Goal: Task Accomplishment & Management: Manage account settings

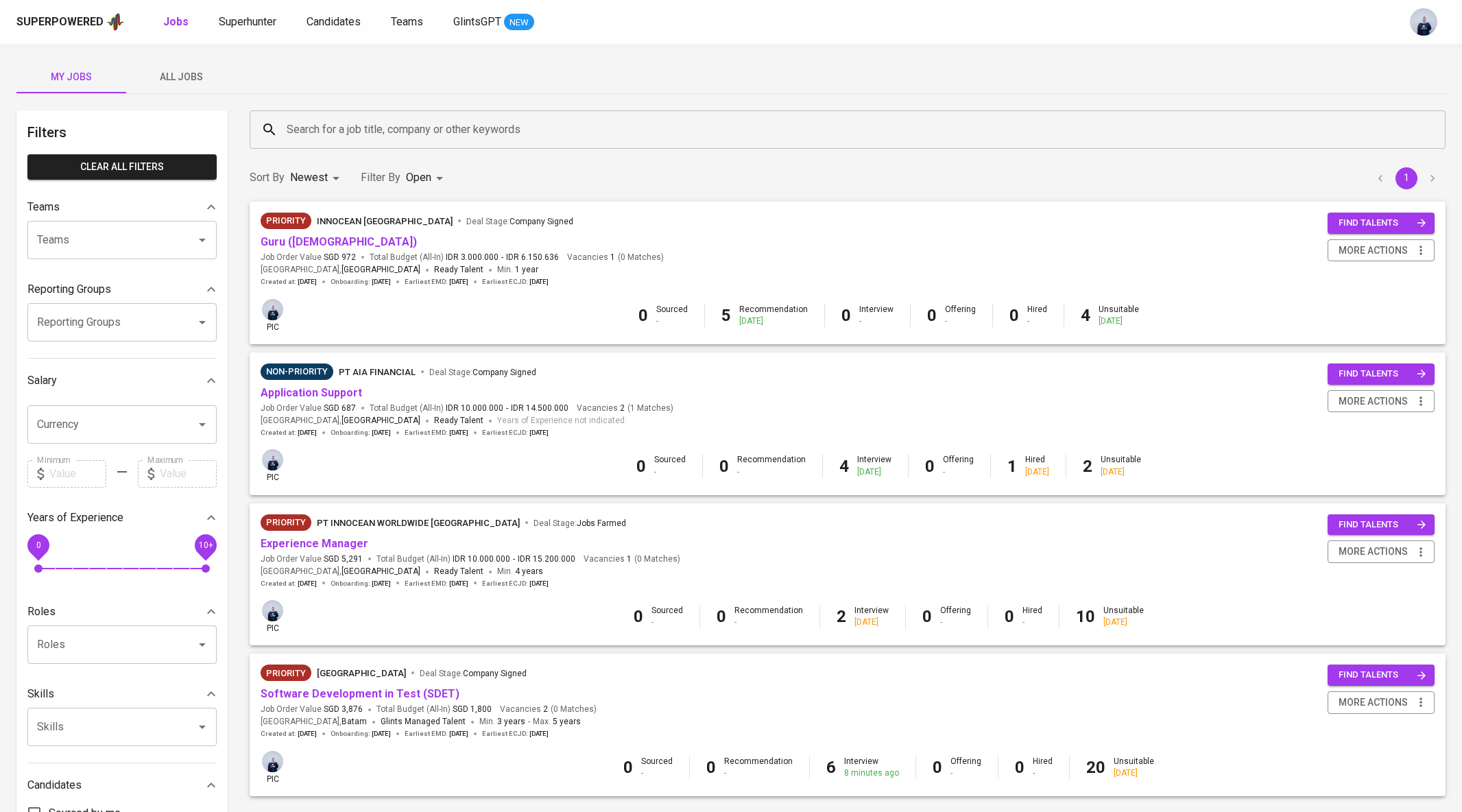
scroll to position [123, 0]
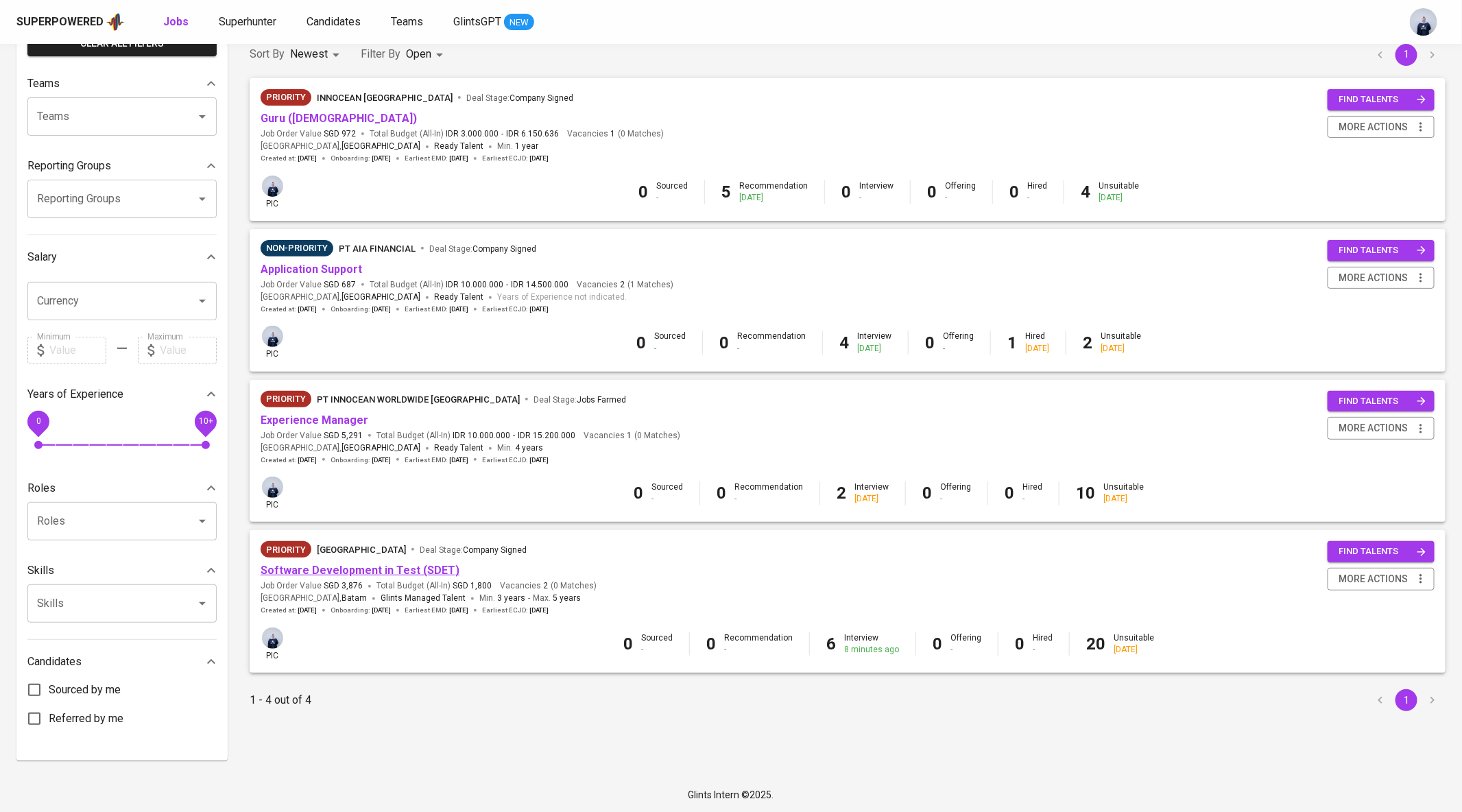
click at [420, 572] on link "Software Development in Test (SDET)" at bounding box center [360, 570] width 199 height 13
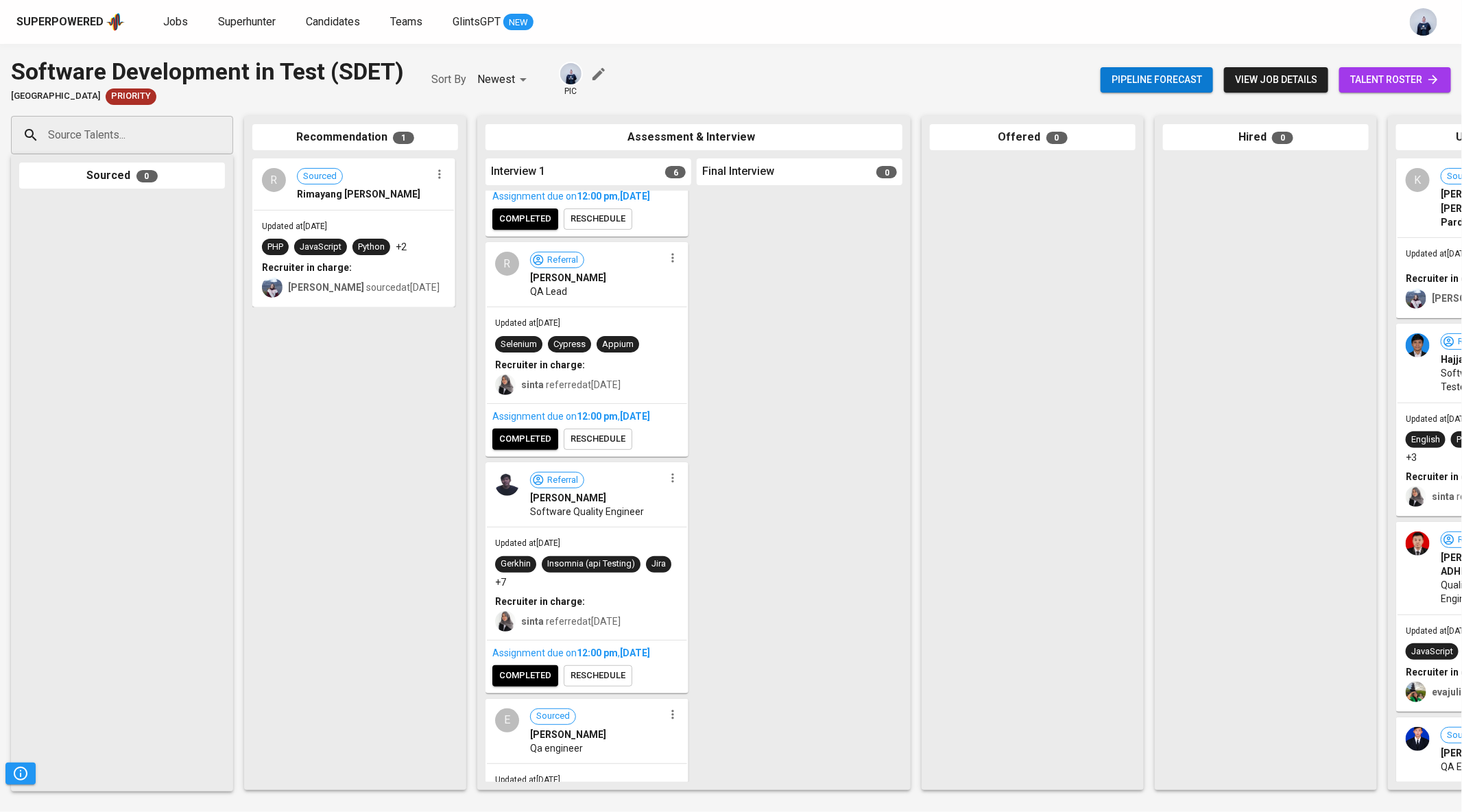
scroll to position [185, 0]
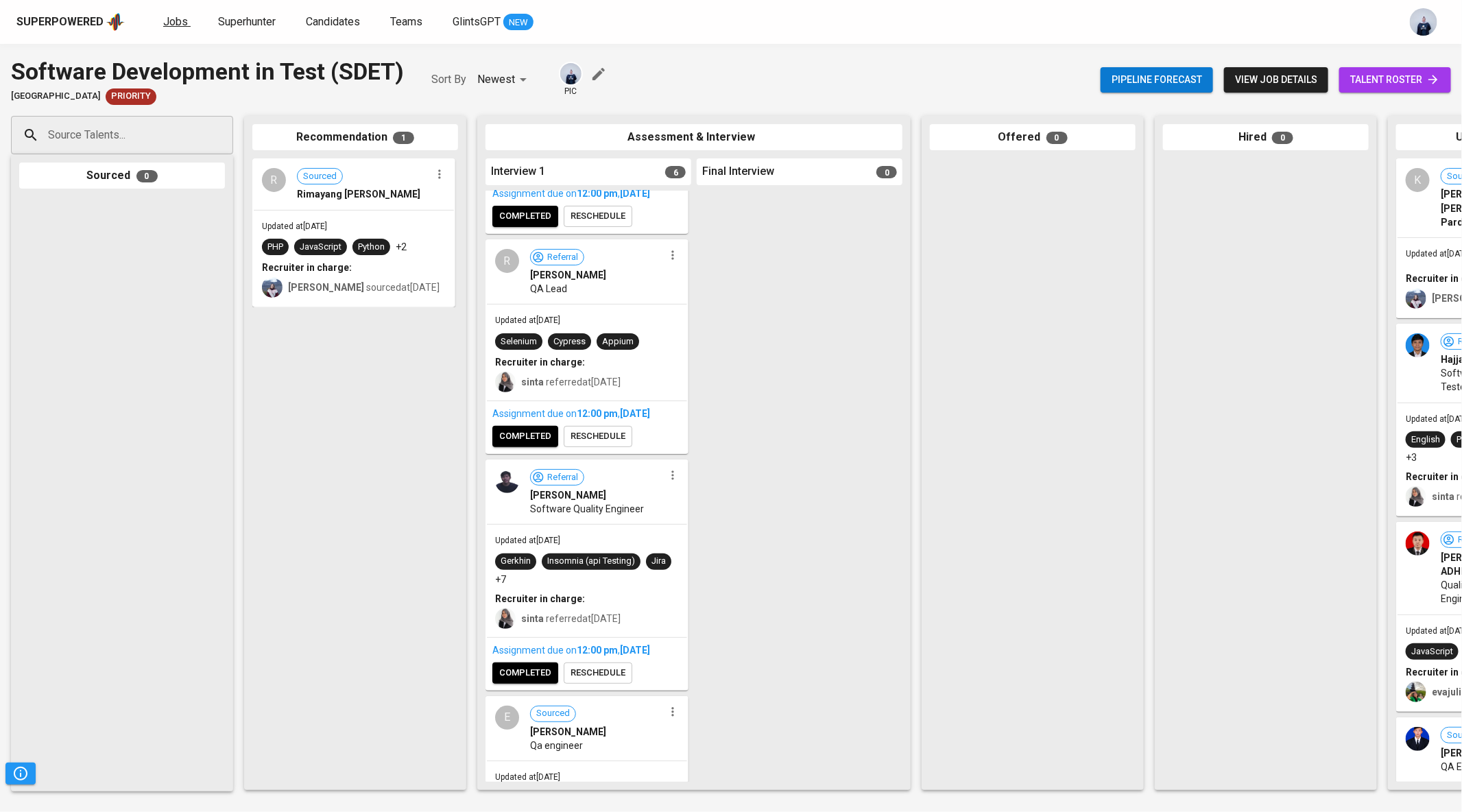
click at [179, 18] on span "Jobs" at bounding box center [176, 22] width 25 height 13
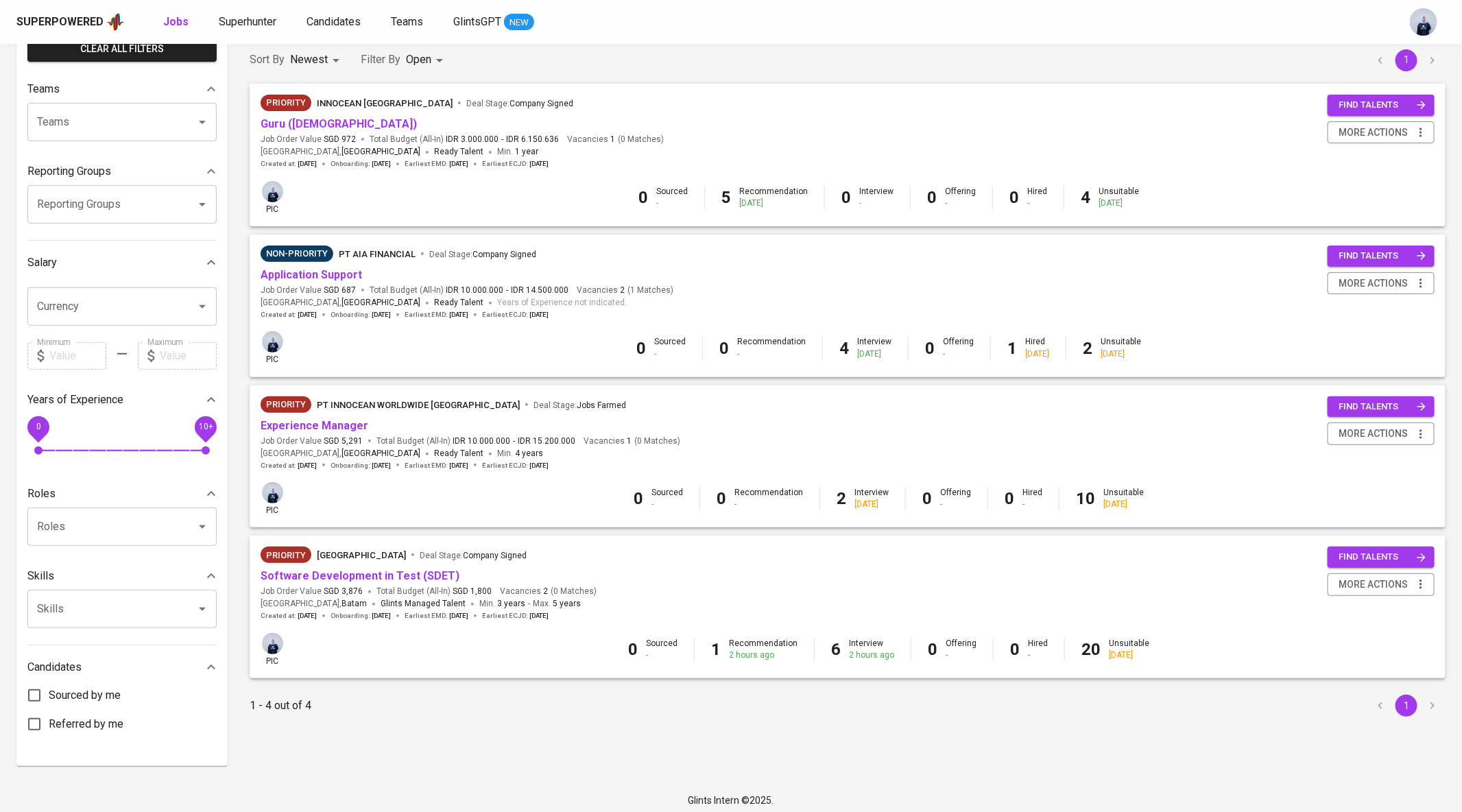
scroll to position [123, 0]
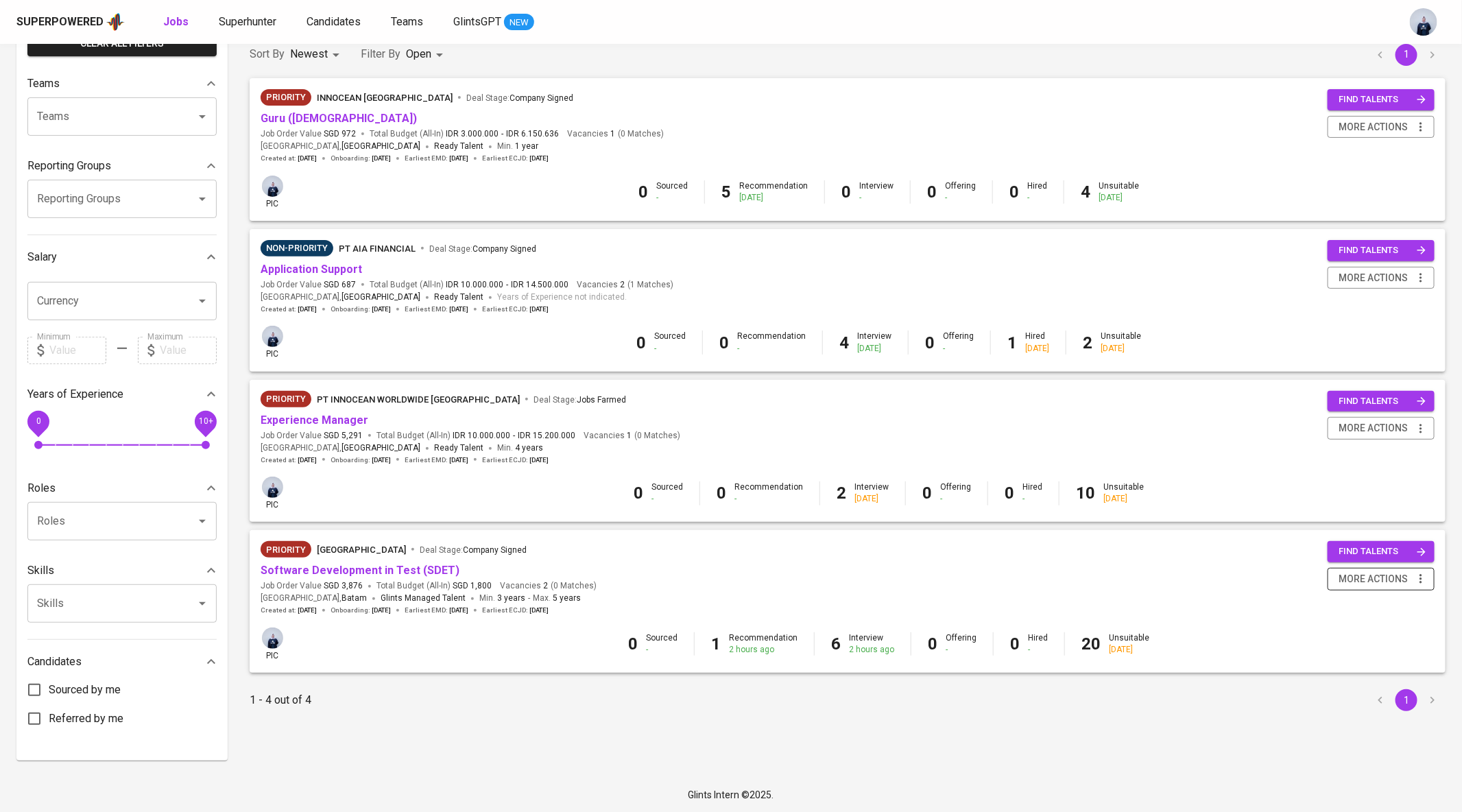
click at [1379, 575] on span "more actions" at bounding box center [1373, 579] width 69 height 17
click at [1073, 699] on div at bounding box center [731, 406] width 1462 height 812
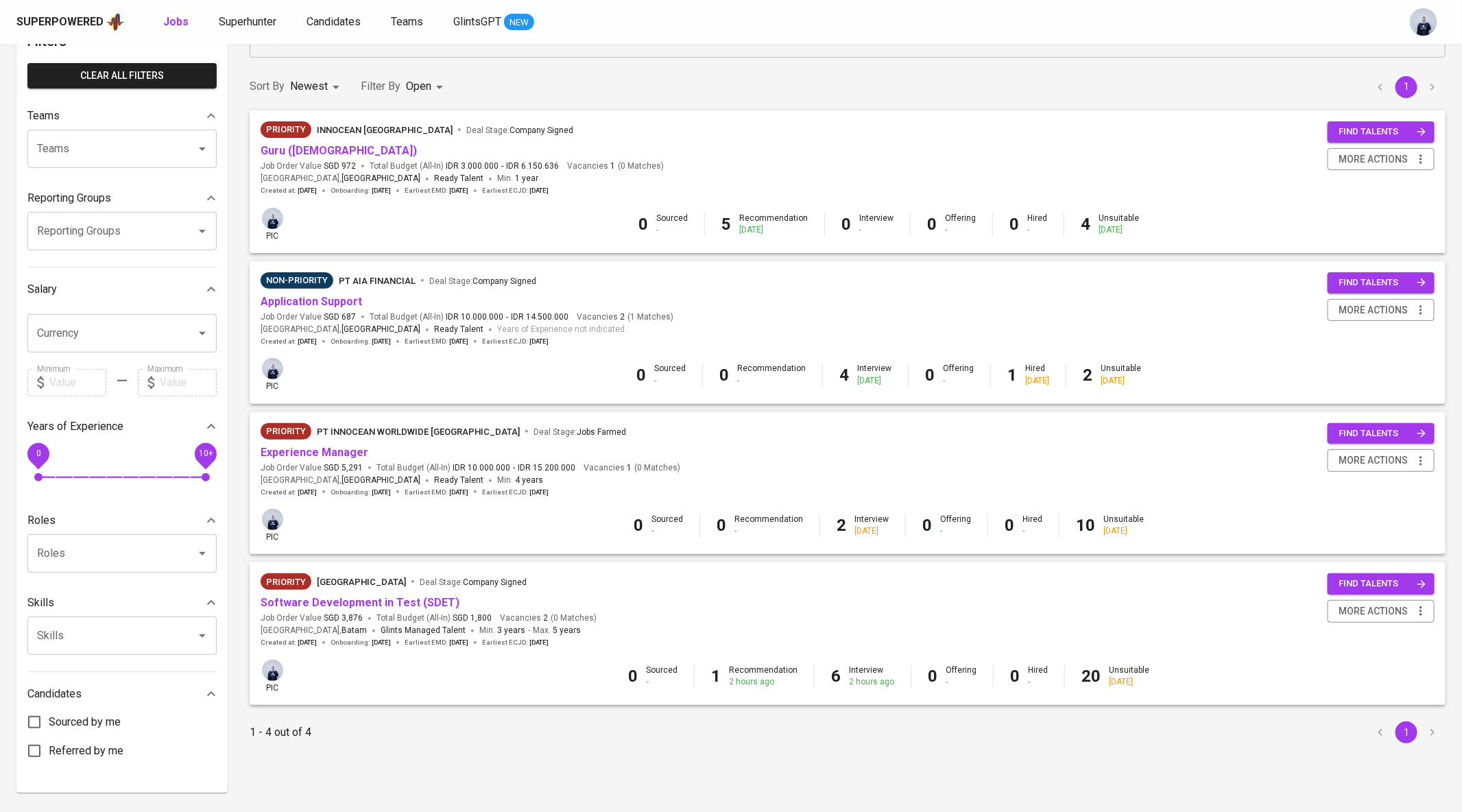
scroll to position [88, 0]
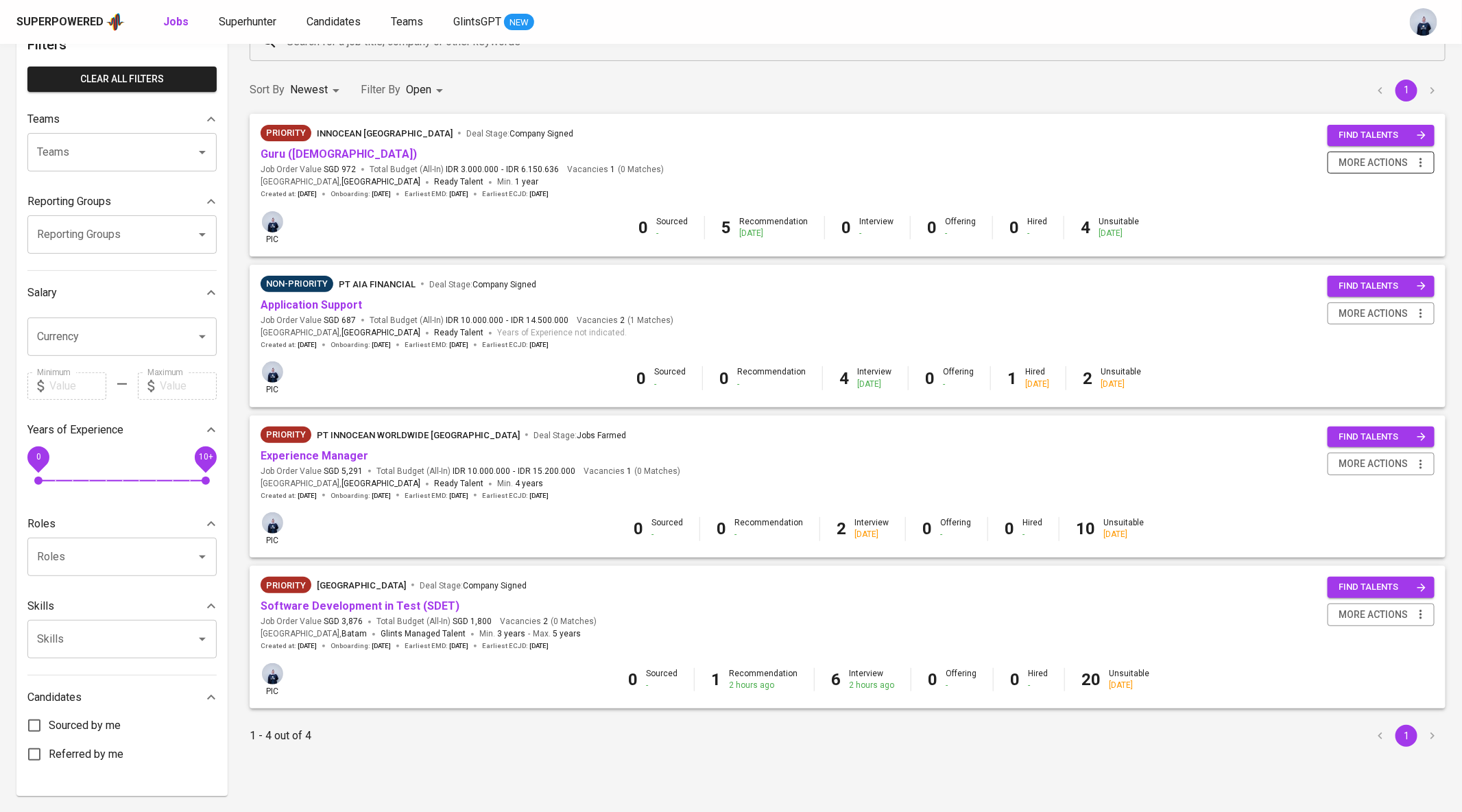
click at [1378, 164] on span "more actions" at bounding box center [1373, 163] width 69 height 17
click at [1334, 232] on div "Change to Non-priority" at bounding box center [1365, 236] width 120 height 14
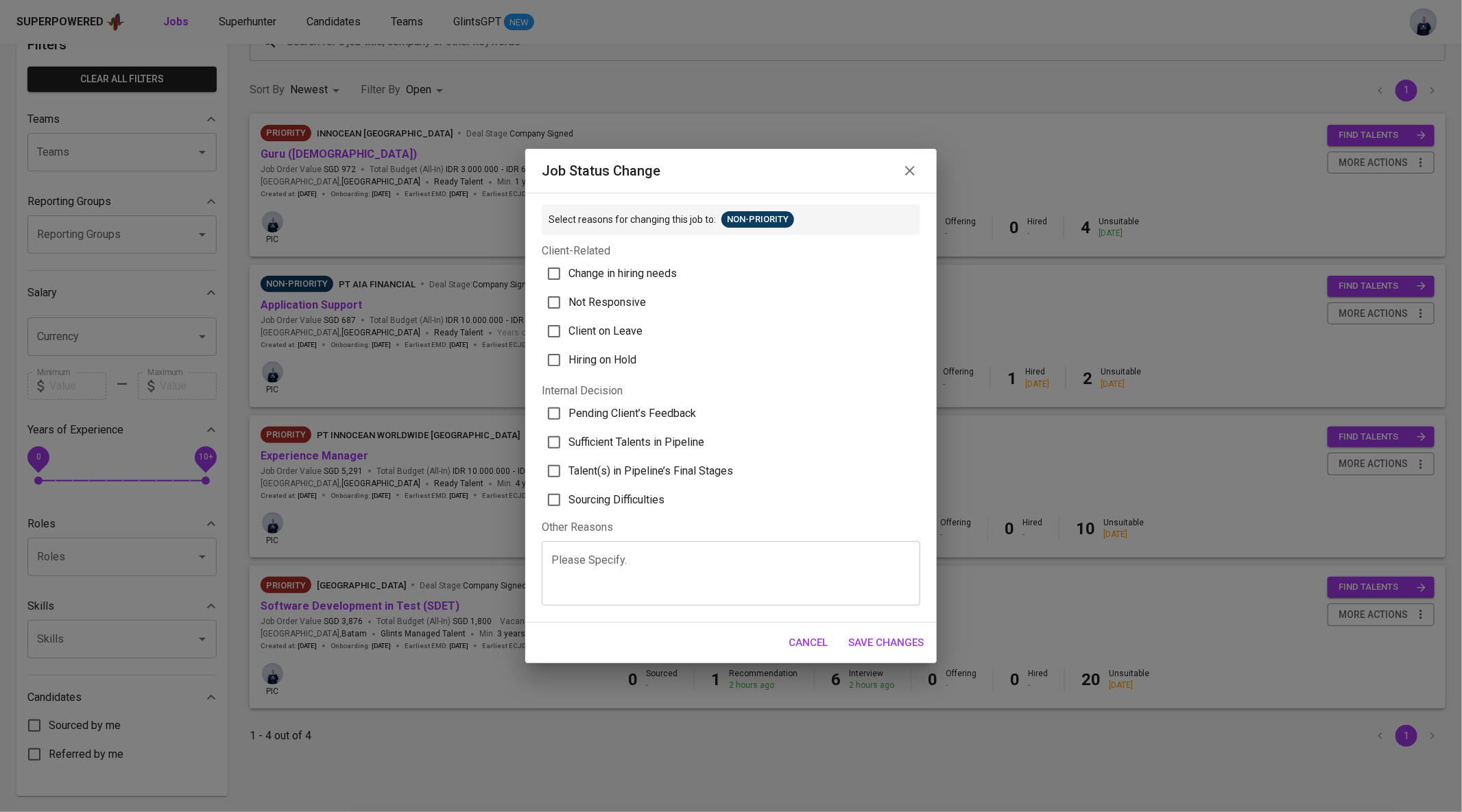
click at [645, 436] on span "Sufficient Talents in Pipeline" at bounding box center [636, 441] width 136 height 16
click at [569, 436] on input "Sufficient Talents in Pipeline" at bounding box center [554, 442] width 29 height 29
checkbox input "true"
click at [645, 415] on span "Pending Client’s Feedback" at bounding box center [633, 413] width 128 height 16
click at [569, 415] on input "Pending Client’s Feedback" at bounding box center [554, 414] width 29 height 29
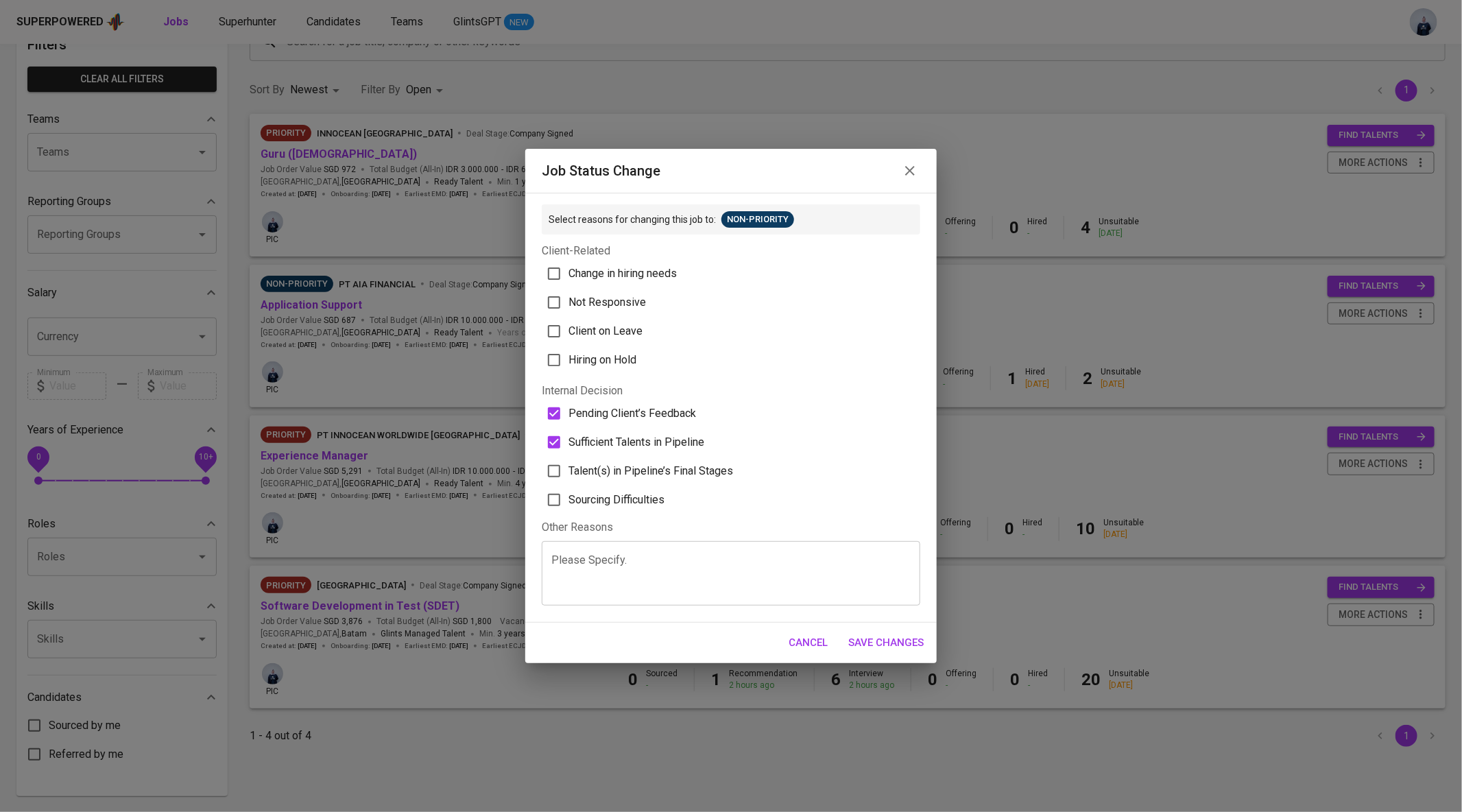
click at [638, 415] on span "Pending Client’s Feedback" at bounding box center [633, 413] width 128 height 16
click at [569, 415] on input "Pending Client’s Feedback" at bounding box center [554, 414] width 29 height 29
checkbox input "false"
click at [896, 640] on span "Save Changes" at bounding box center [886, 642] width 75 height 18
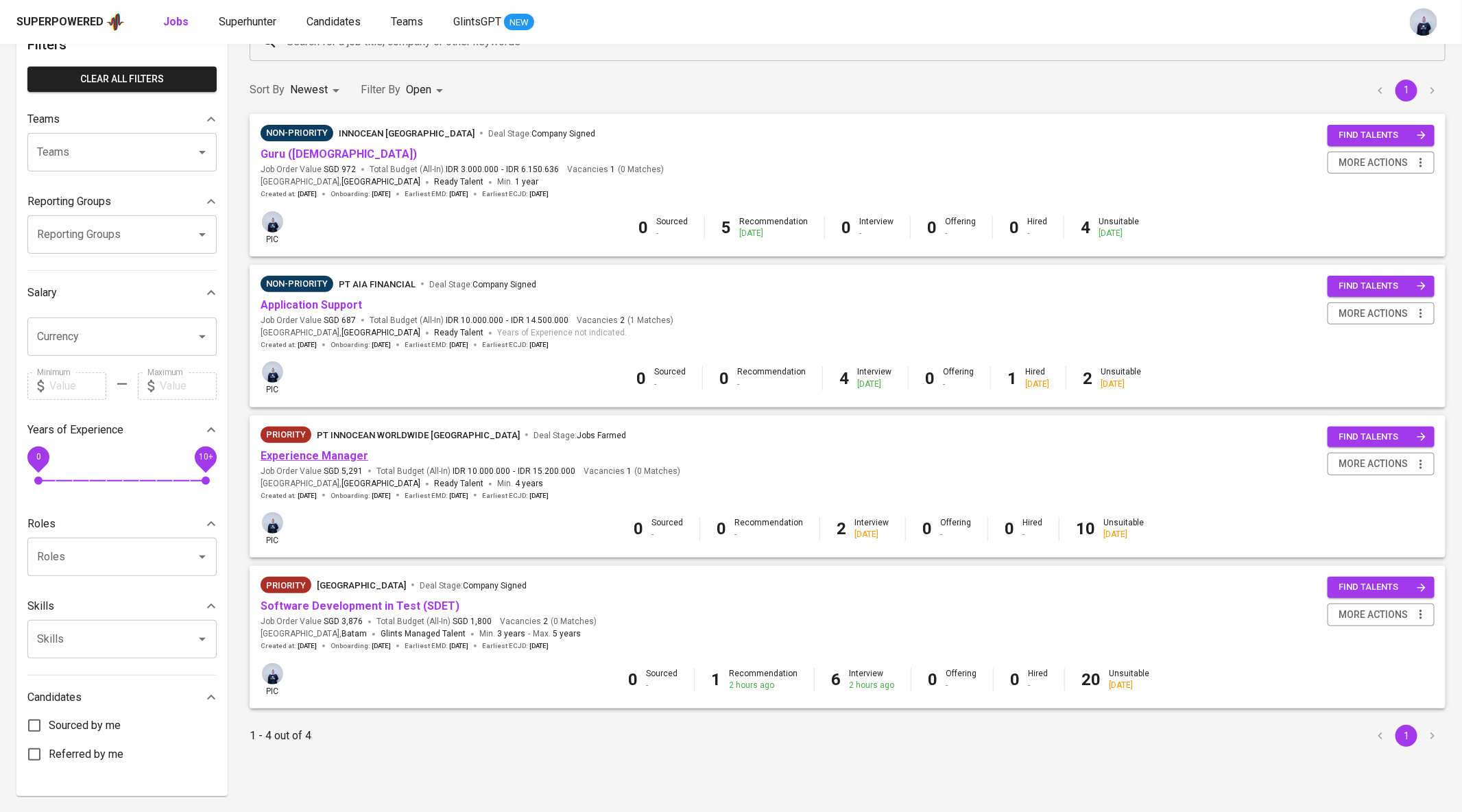
click at [318, 460] on link "Experience Manager" at bounding box center [314, 456] width 108 height 13
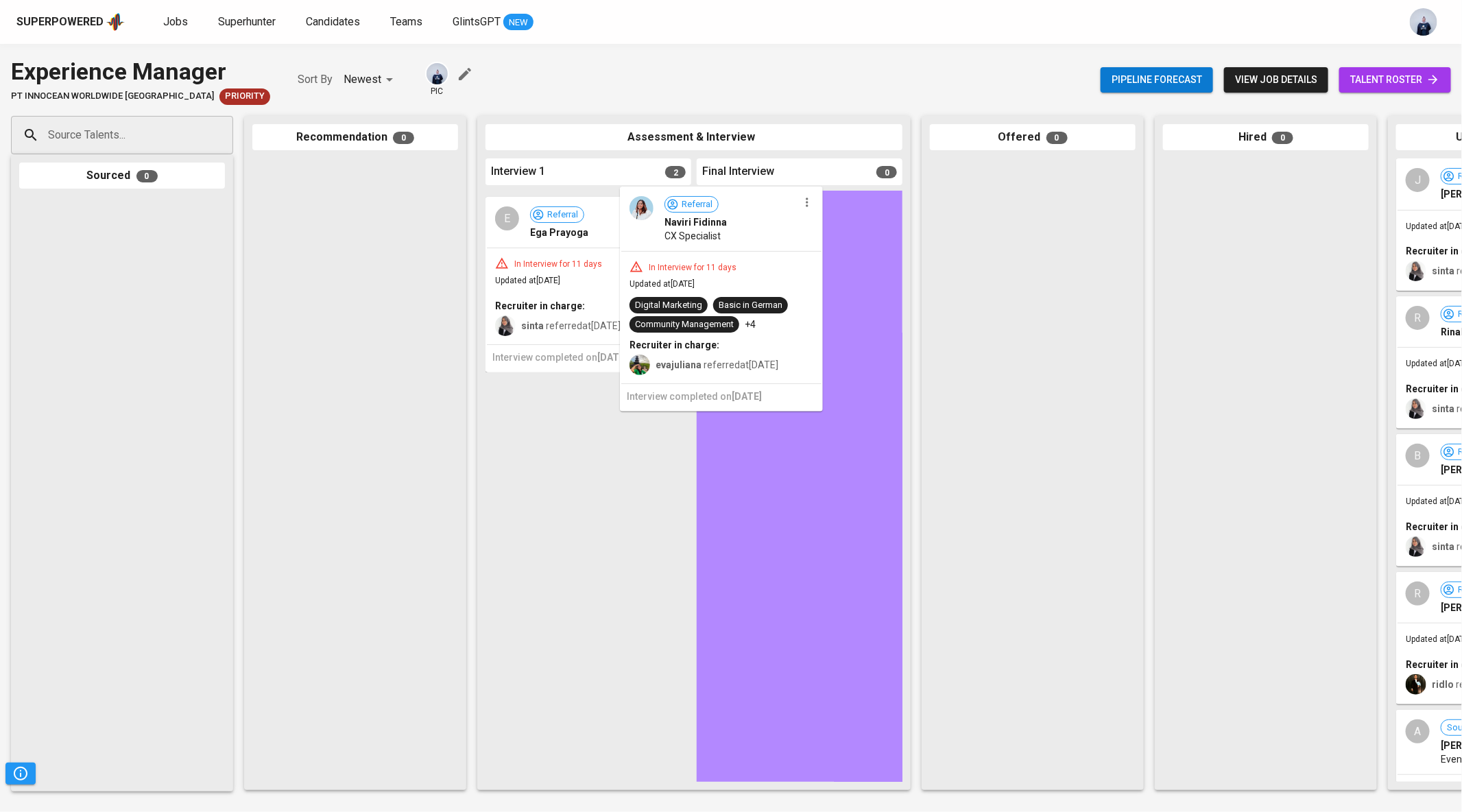
drag, startPoint x: 597, startPoint y: 256, endPoint x: 738, endPoint y: 251, distance: 141.1
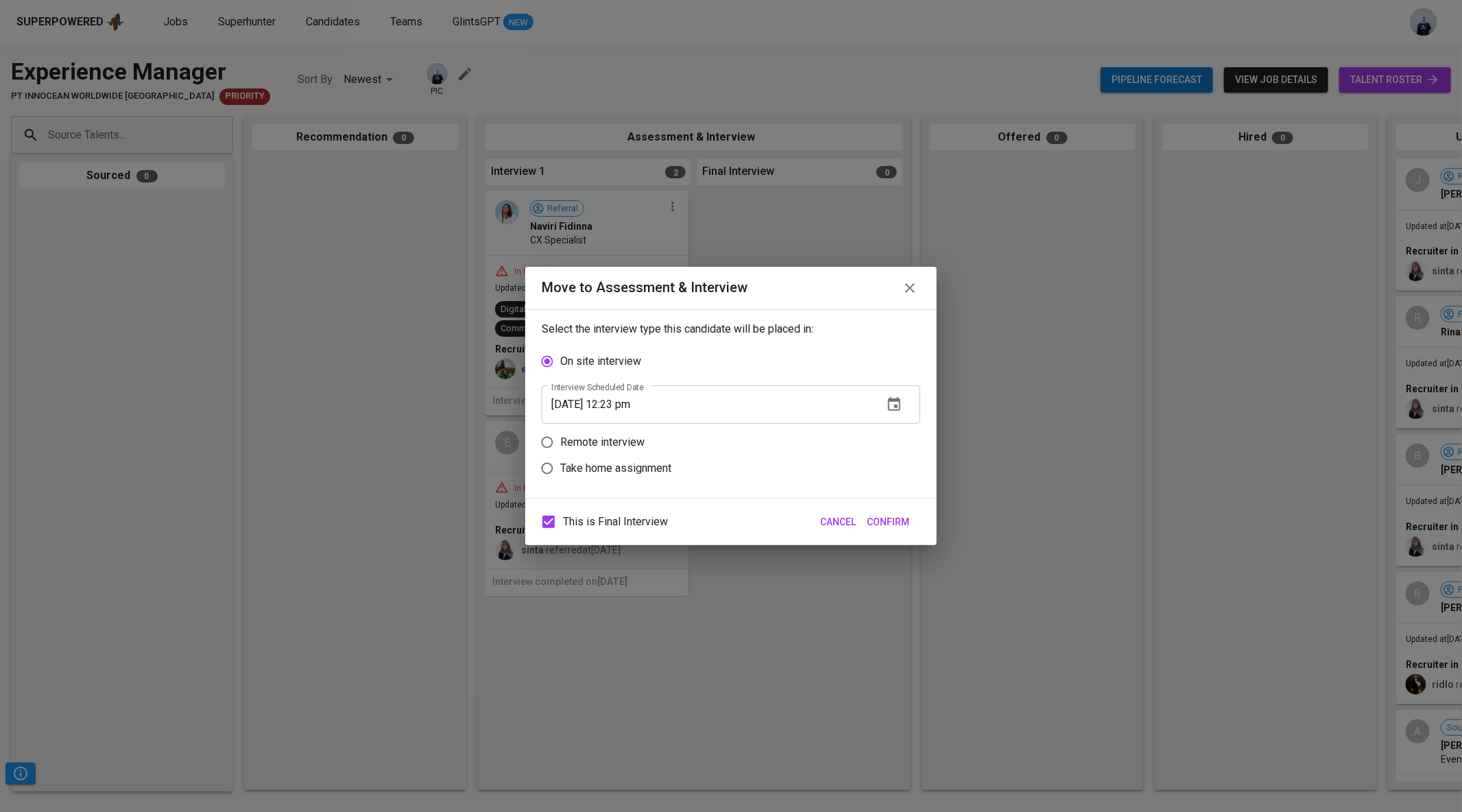
click at [650, 465] on p "Take home assignment" at bounding box center [615, 468] width 111 height 16
click at [560, 465] on input "Take home assignment" at bounding box center [547, 468] width 26 height 26
radio input "true"
click at [892, 452] on icon "button" at bounding box center [894, 456] width 12 height 13
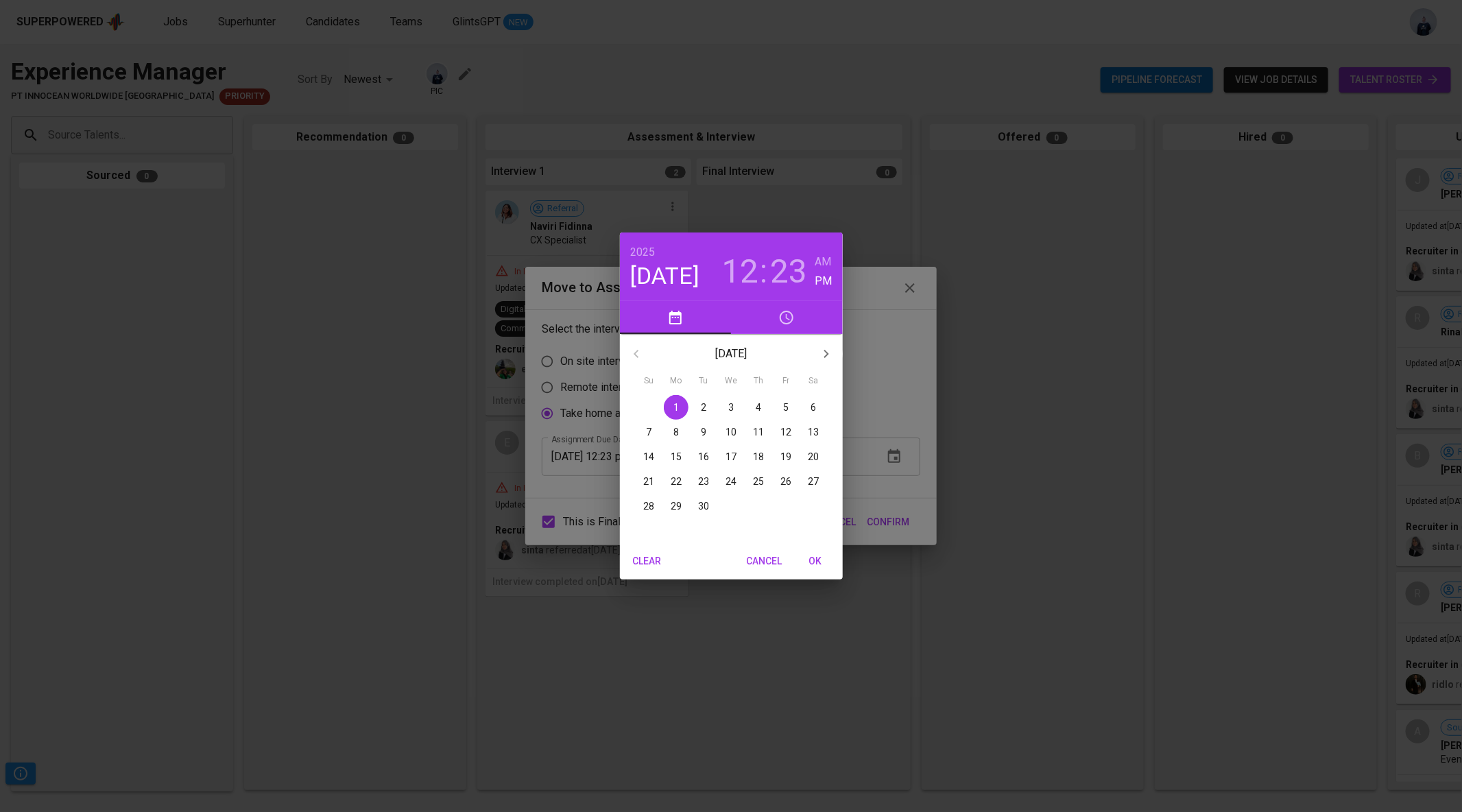
click at [707, 404] on span "2" at bounding box center [704, 407] width 25 height 13
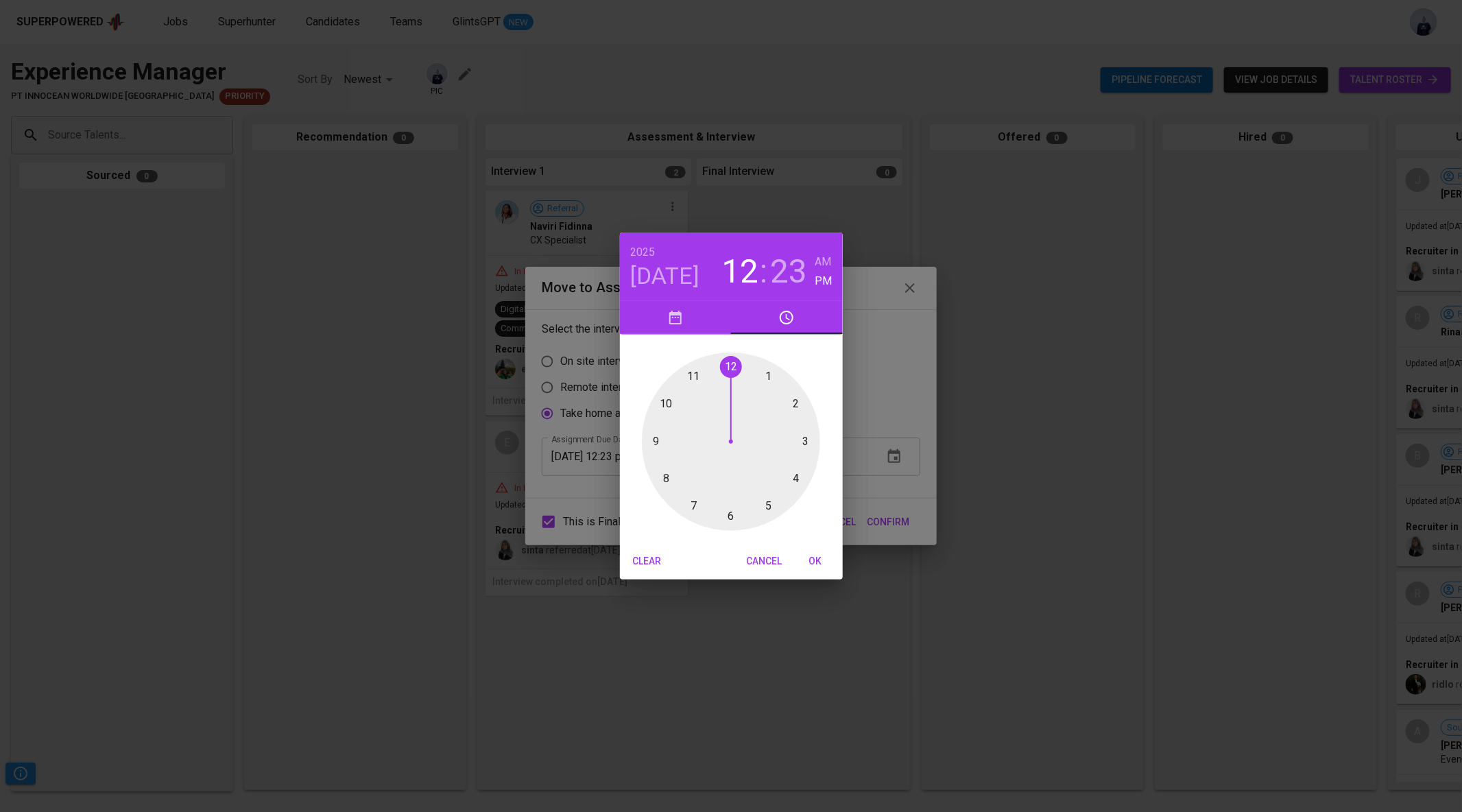
click at [692, 502] on div at bounding box center [731, 441] width 179 height 179
click at [728, 367] on div at bounding box center [731, 441] width 179 height 179
type input "[DATE] 07:00 pm"
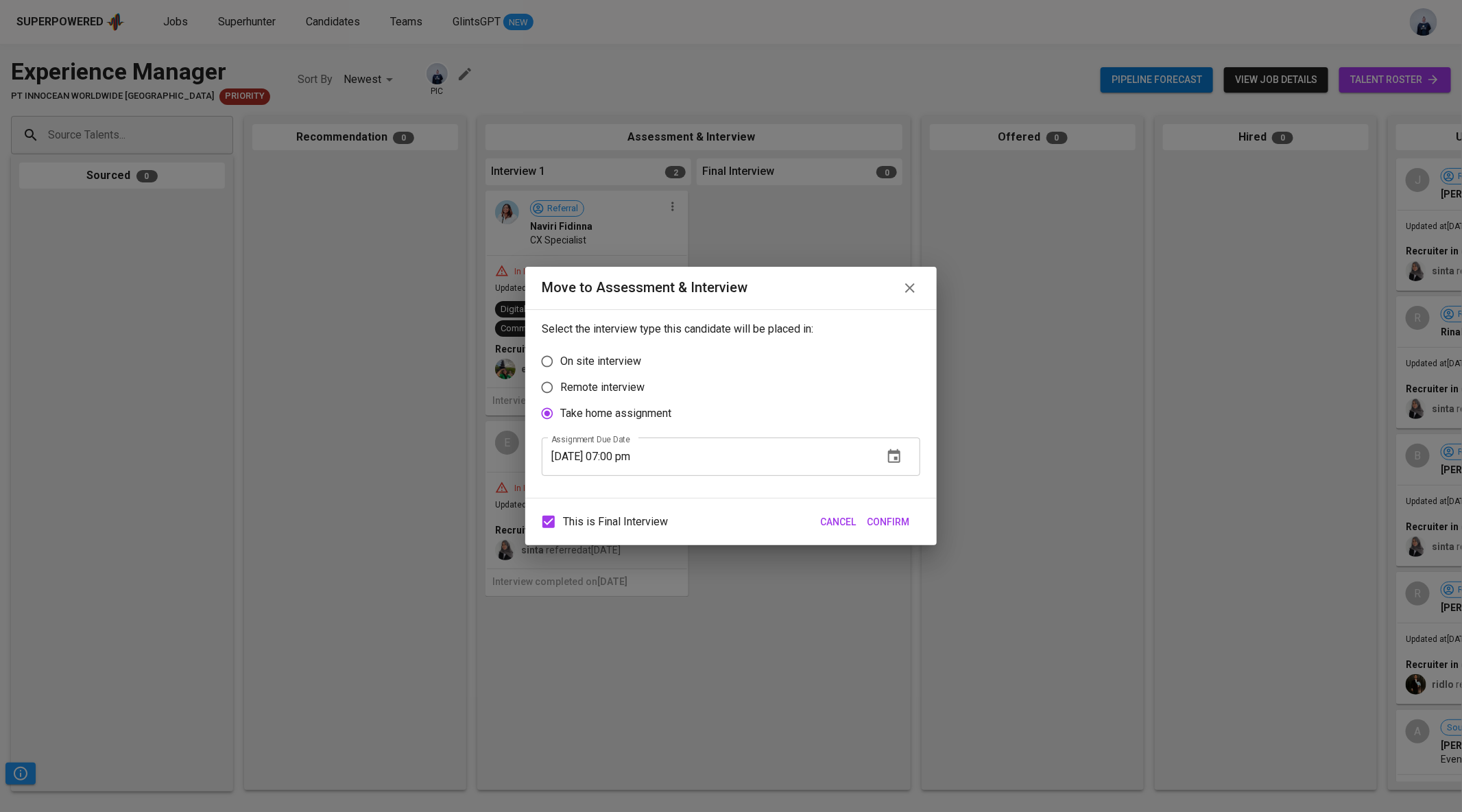
click at [903, 519] on span "Confirm" at bounding box center [888, 523] width 43 height 17
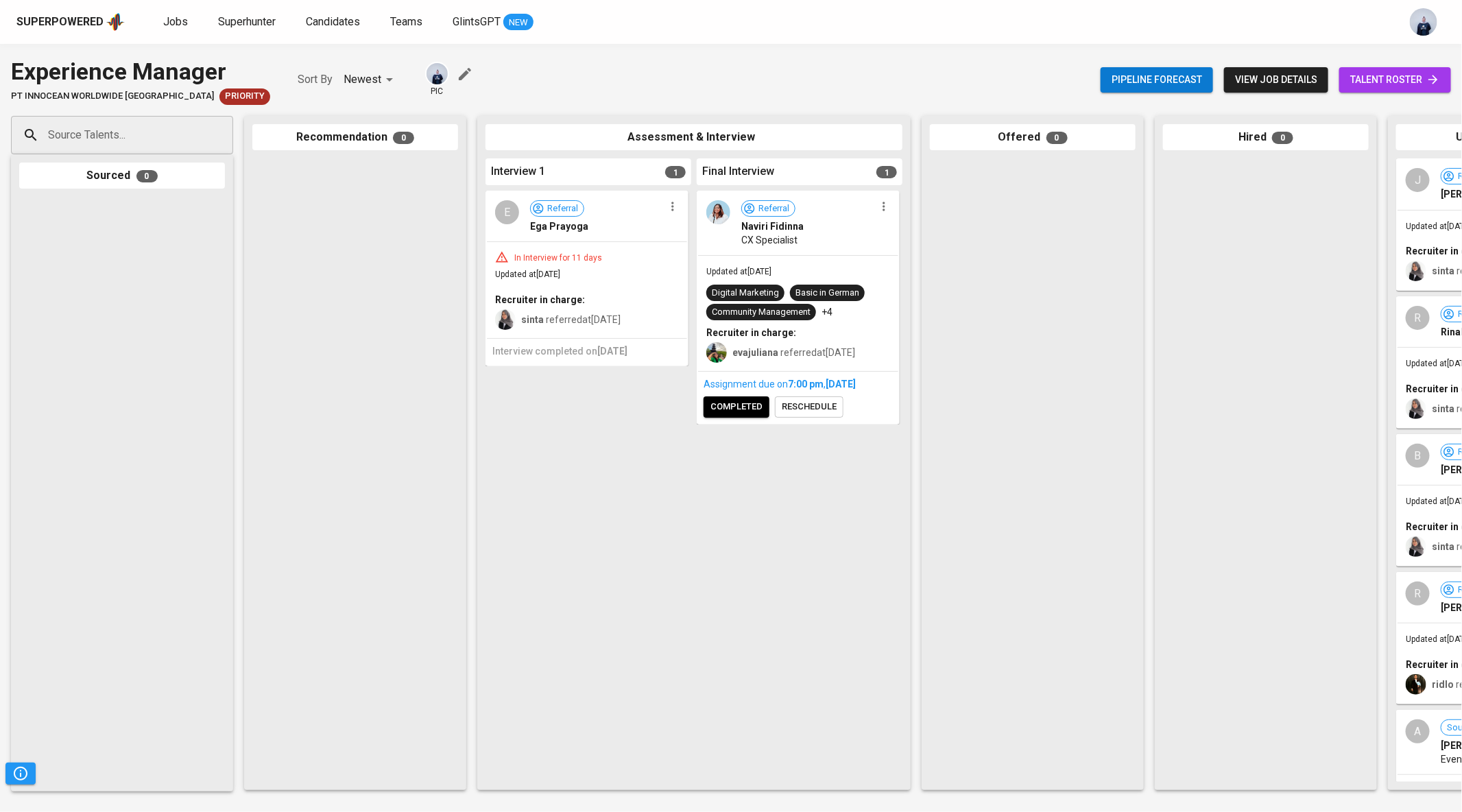
click at [670, 207] on icon "button" at bounding box center [673, 206] width 13 height 13
click at [695, 288] on span "Move to unsuitable" at bounding box center [710, 293] width 72 height 12
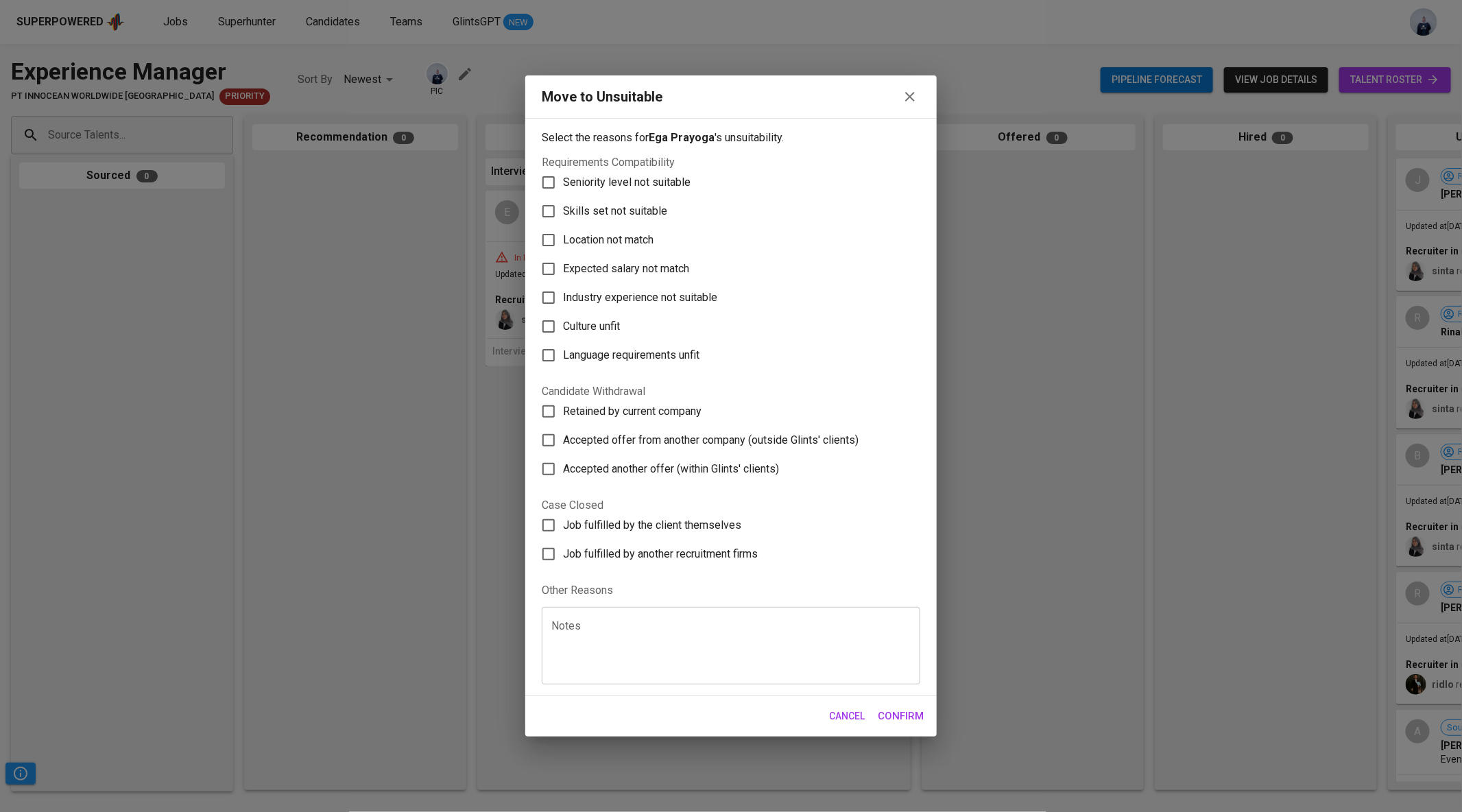
click at [649, 215] on span "Skills set not suitable" at bounding box center [614, 210] width 104 height 16
click at [563, 215] on input "Skills set not suitable" at bounding box center [548, 211] width 29 height 29
checkbox input "true"
click at [889, 703] on button "Confirm" at bounding box center [901, 716] width 61 height 29
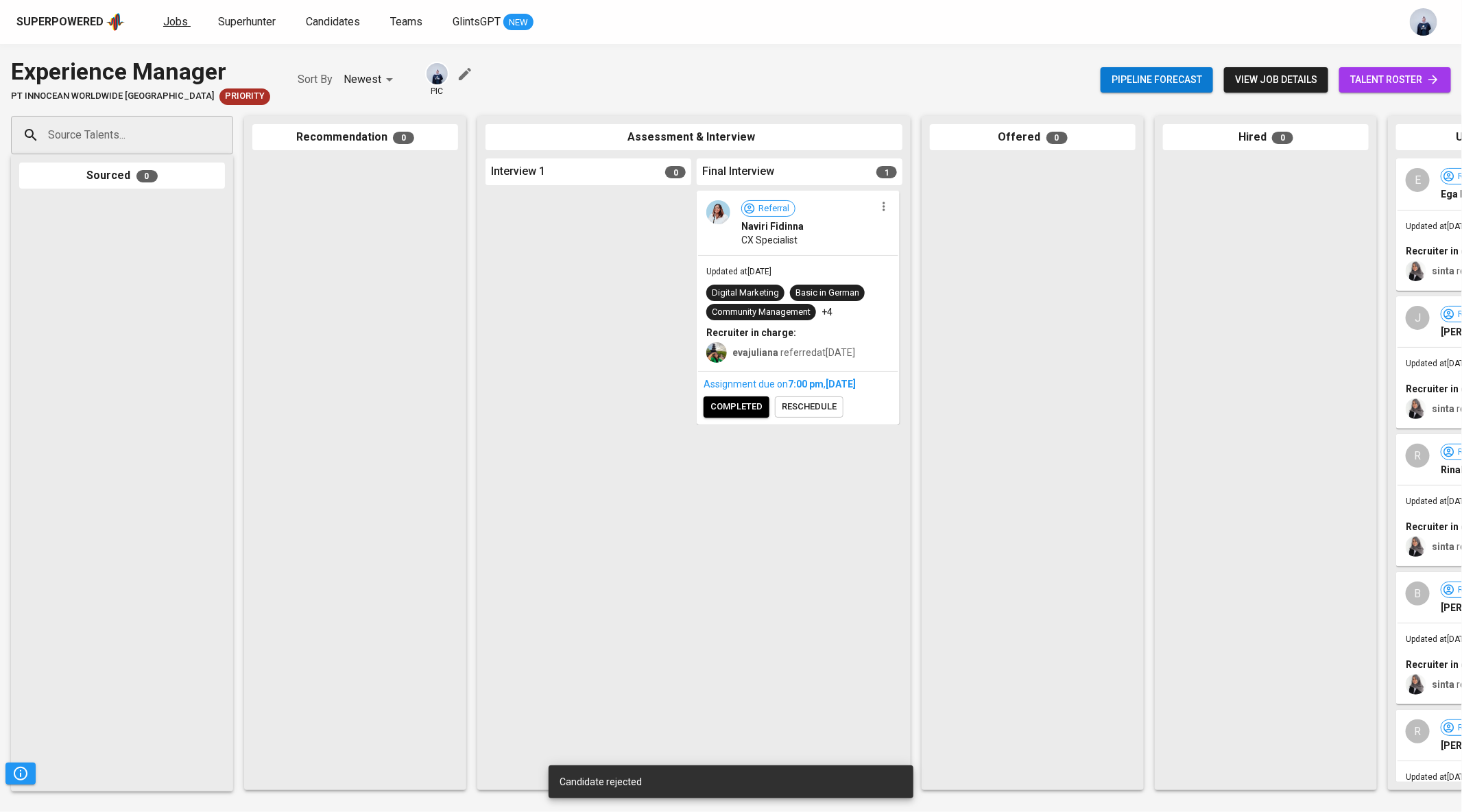
click at [175, 17] on span "Jobs" at bounding box center [176, 22] width 25 height 13
